Goal: Task Accomplishment & Management: Use online tool/utility

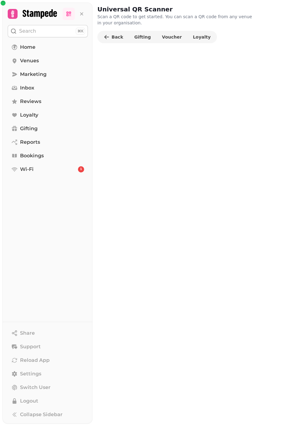
click at [193, 37] on span "Loyalty" at bounding box center [202, 37] width 18 height 4
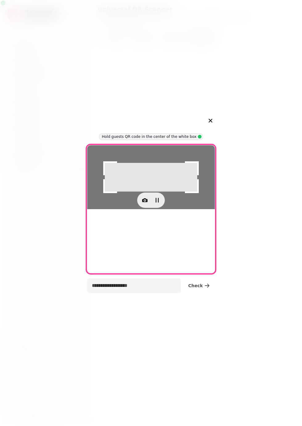
click at [141, 185] on div at bounding box center [151, 177] width 128 height 64
click at [144, 201] on icon "button" at bounding box center [144, 200] width 1 height 1
click at [145, 201] on icon "button" at bounding box center [144, 200] width 1 height 1
click at [132, 287] on input "text" at bounding box center [134, 285] width 94 height 15
click at [144, 201] on icon "button" at bounding box center [144, 200] width 1 height 1
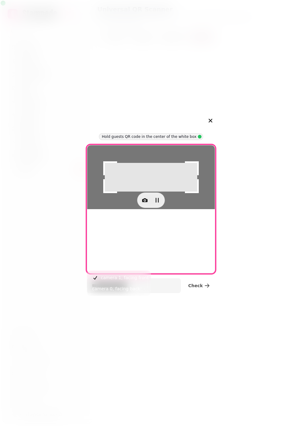
click at [134, 289] on span "camera 0, facing back" at bounding box center [116, 288] width 48 height 7
type input "**********"
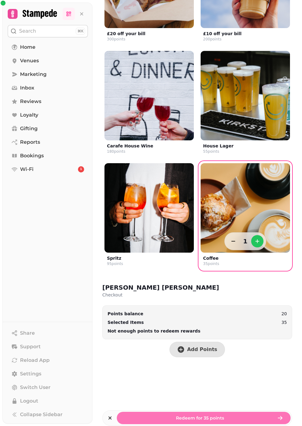
click at [206, 351] on span "Add Points" at bounding box center [202, 349] width 30 height 5
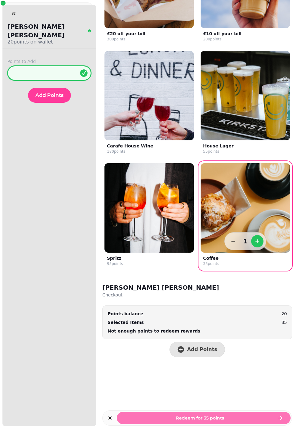
click at [42, 66] on input "*" at bounding box center [49, 73] width 84 height 15
type input "**"
click at [49, 93] on span "Add Points" at bounding box center [49, 95] width 28 height 5
